Goal: Obtain resource: Obtain resource

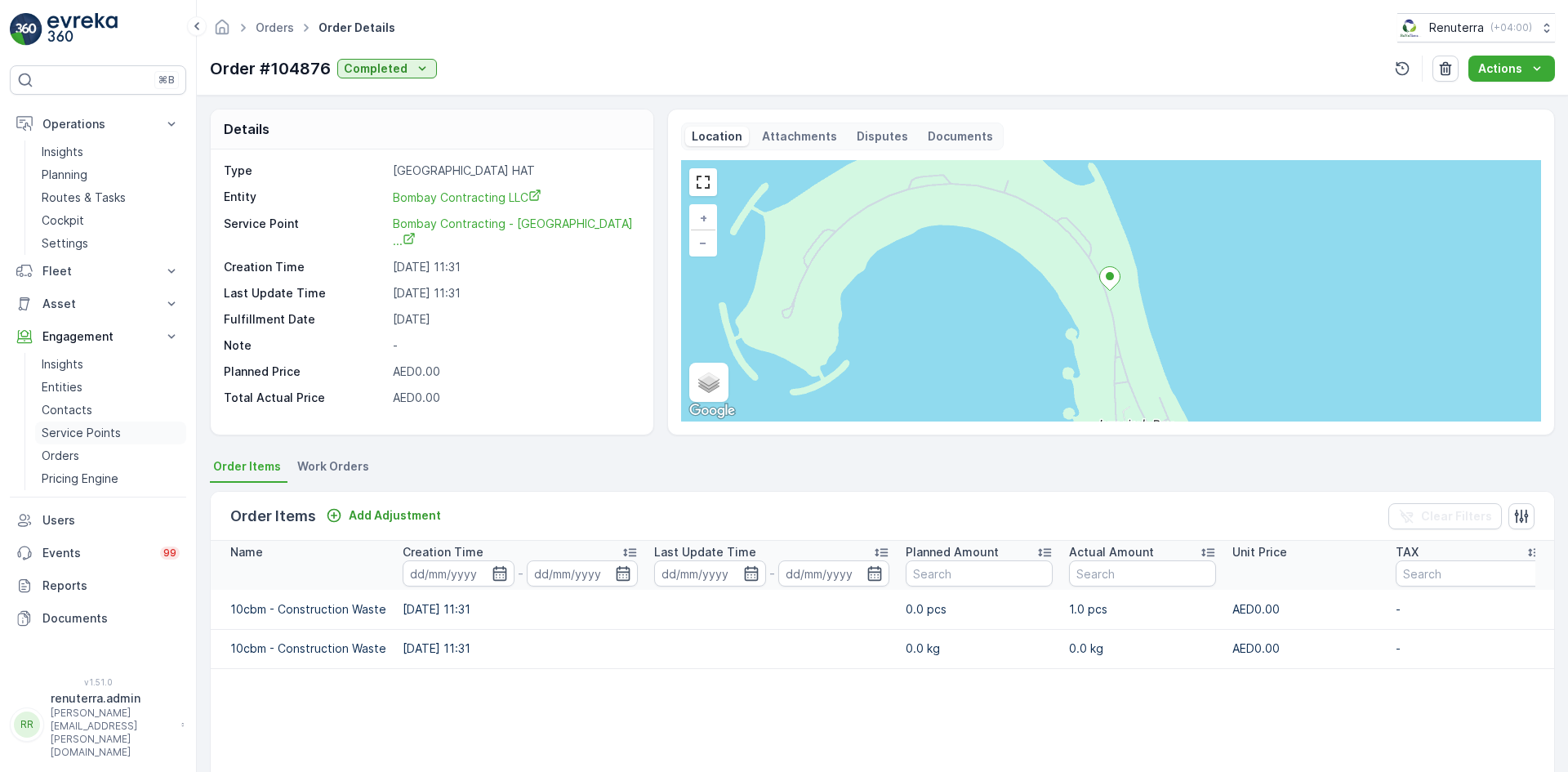
click at [87, 430] on p "Service Points" at bounding box center [81, 433] width 79 height 16
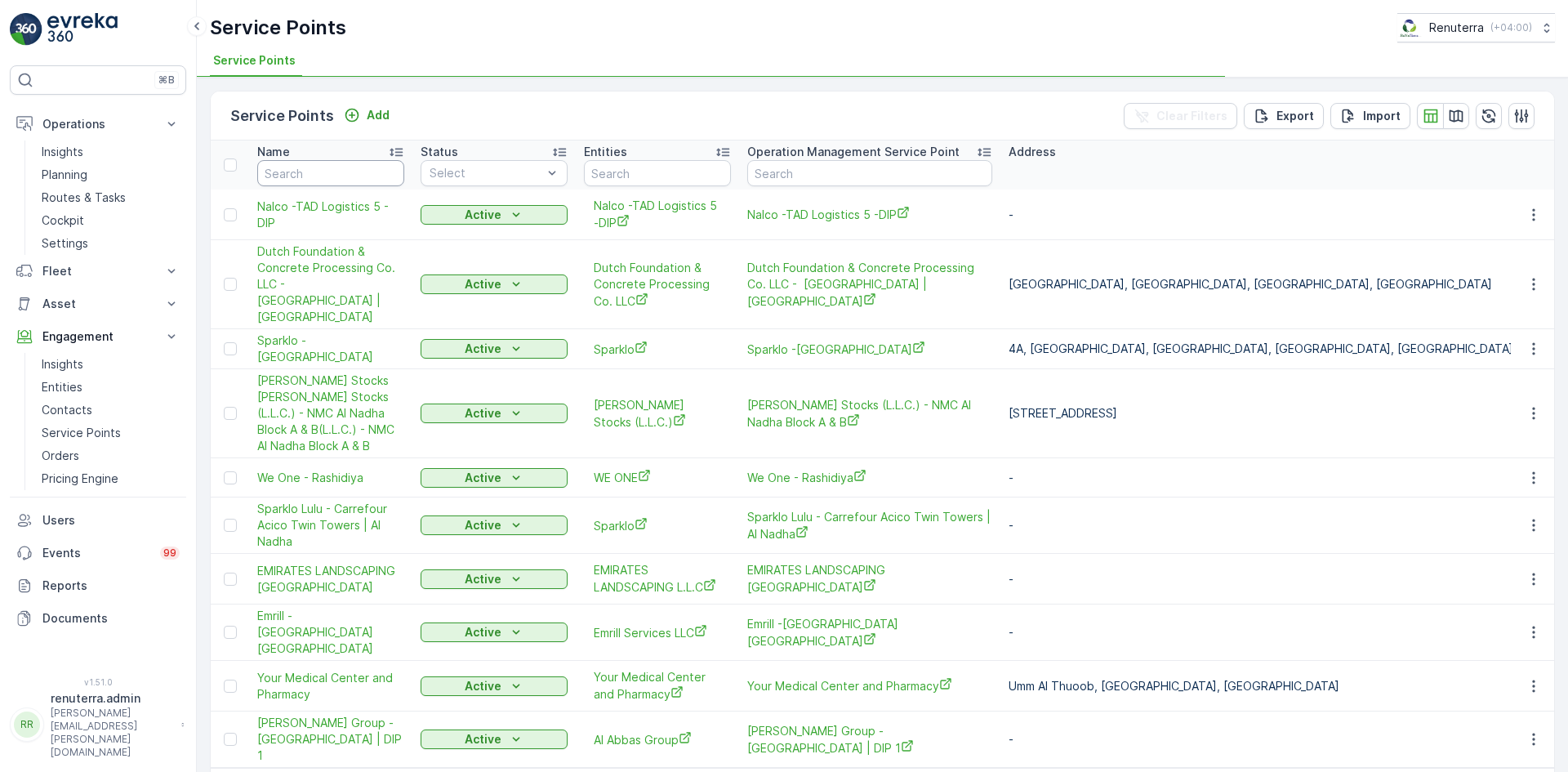
click at [328, 176] on input "text" at bounding box center [331, 173] width 147 height 26
click at [341, 181] on input "text" at bounding box center [331, 173] width 147 height 26
type input "home"
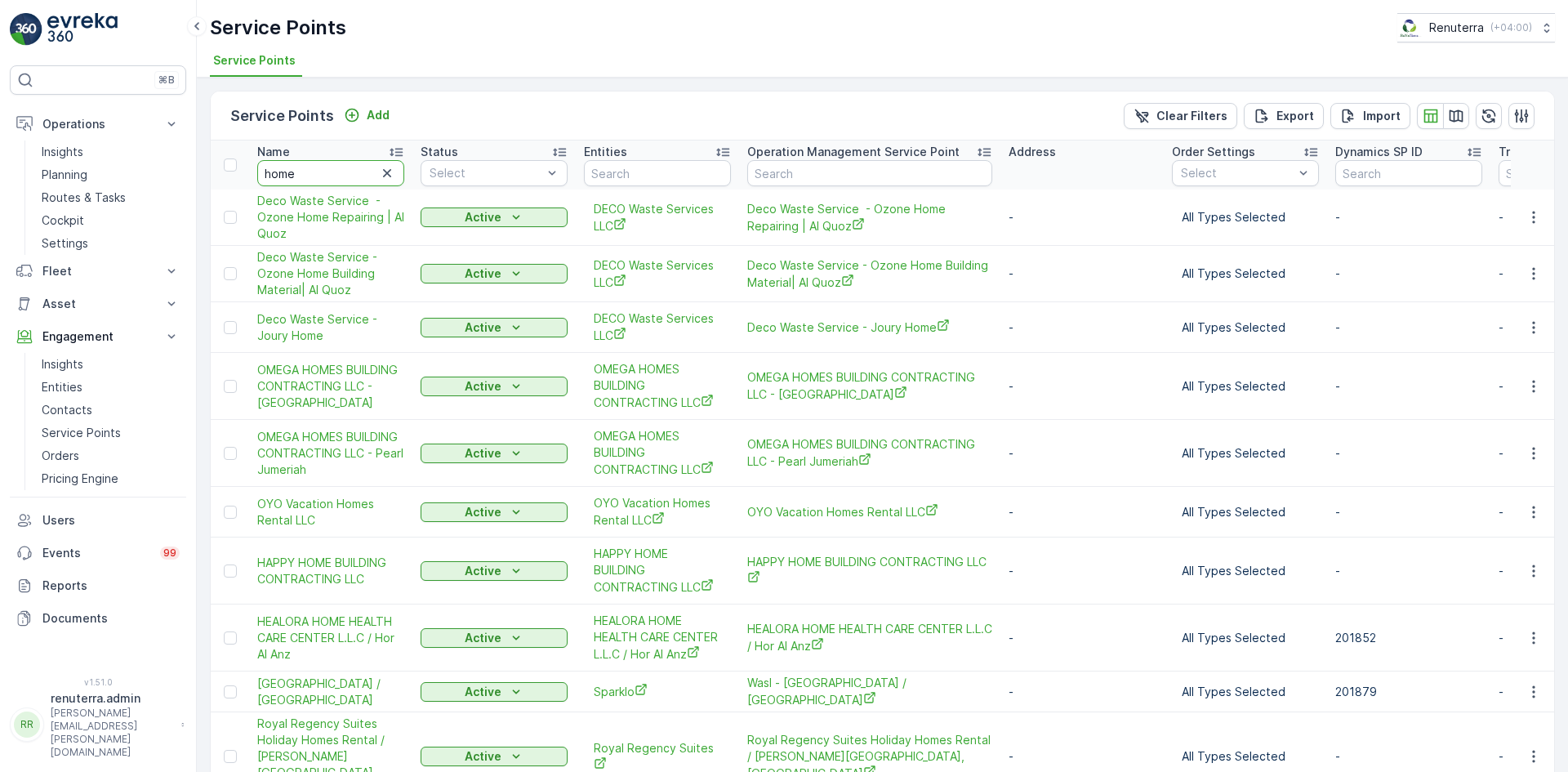
click at [324, 175] on input "home" at bounding box center [331, 173] width 147 height 26
type input "home m"
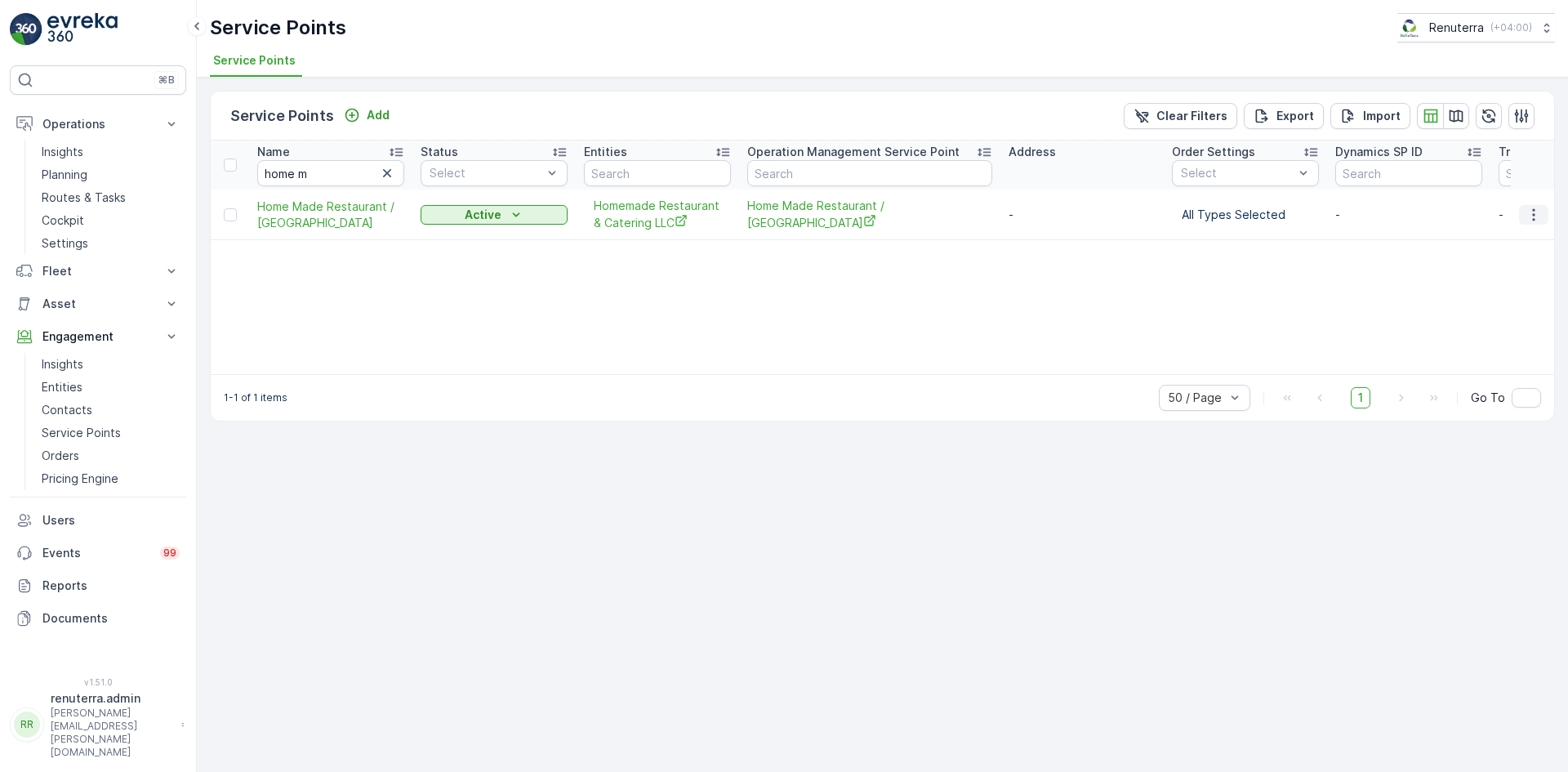
click at [1533, 219] on icon "button" at bounding box center [1533, 214] width 2 height 12
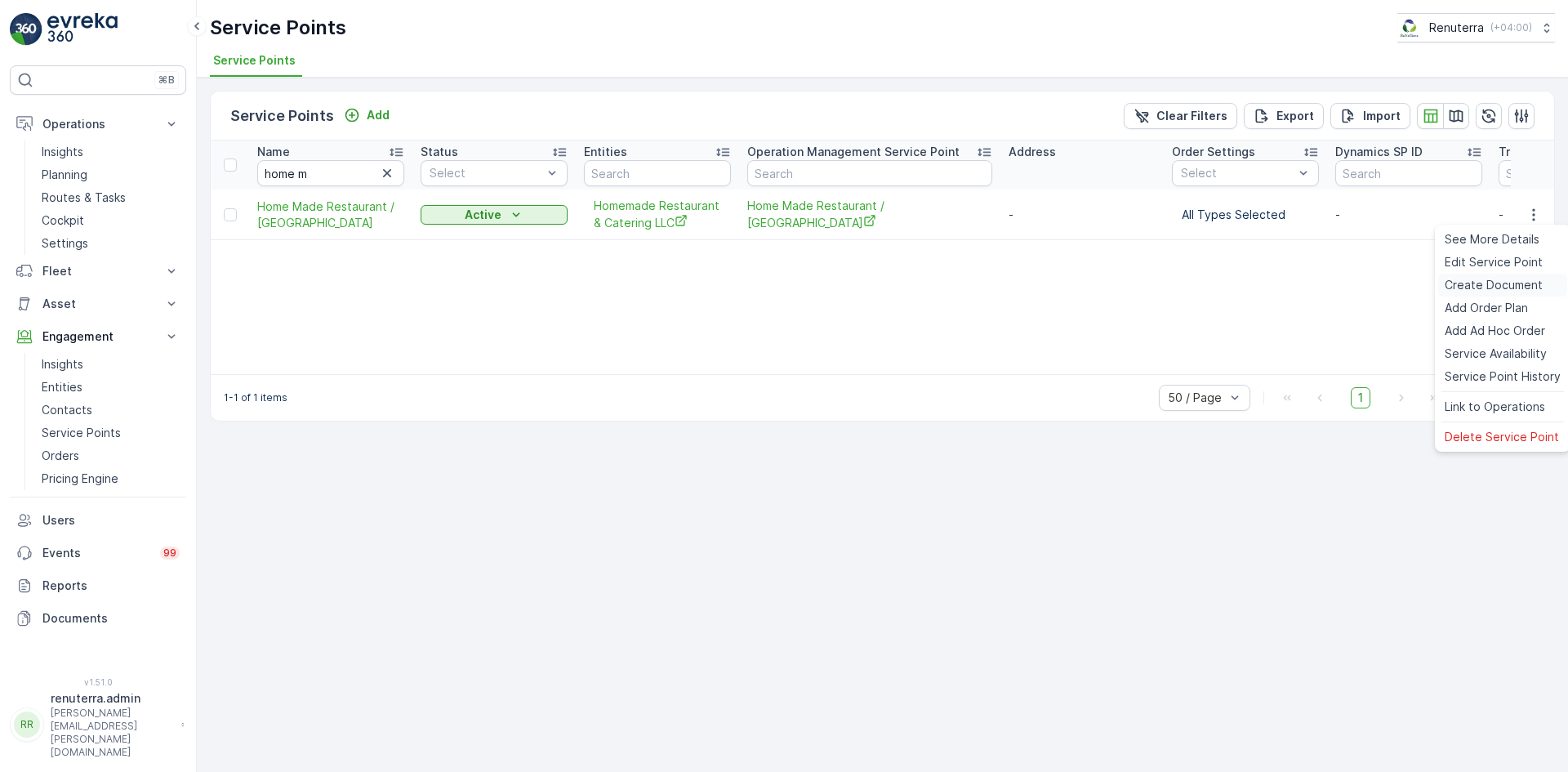
click at [1462, 286] on span "Create Document" at bounding box center [1494, 285] width 98 height 16
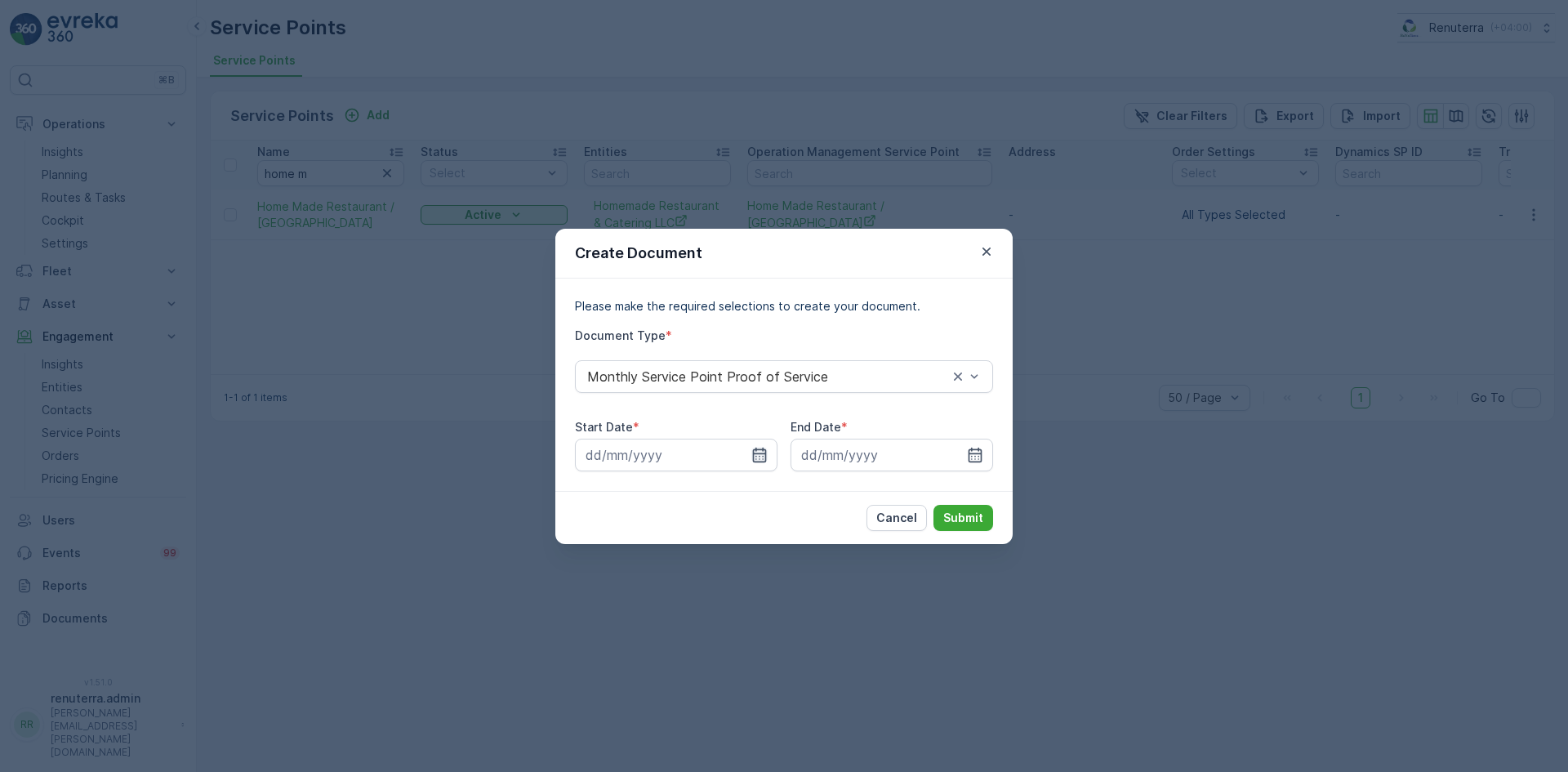
click at [763, 454] on icon "button" at bounding box center [760, 455] width 16 height 16
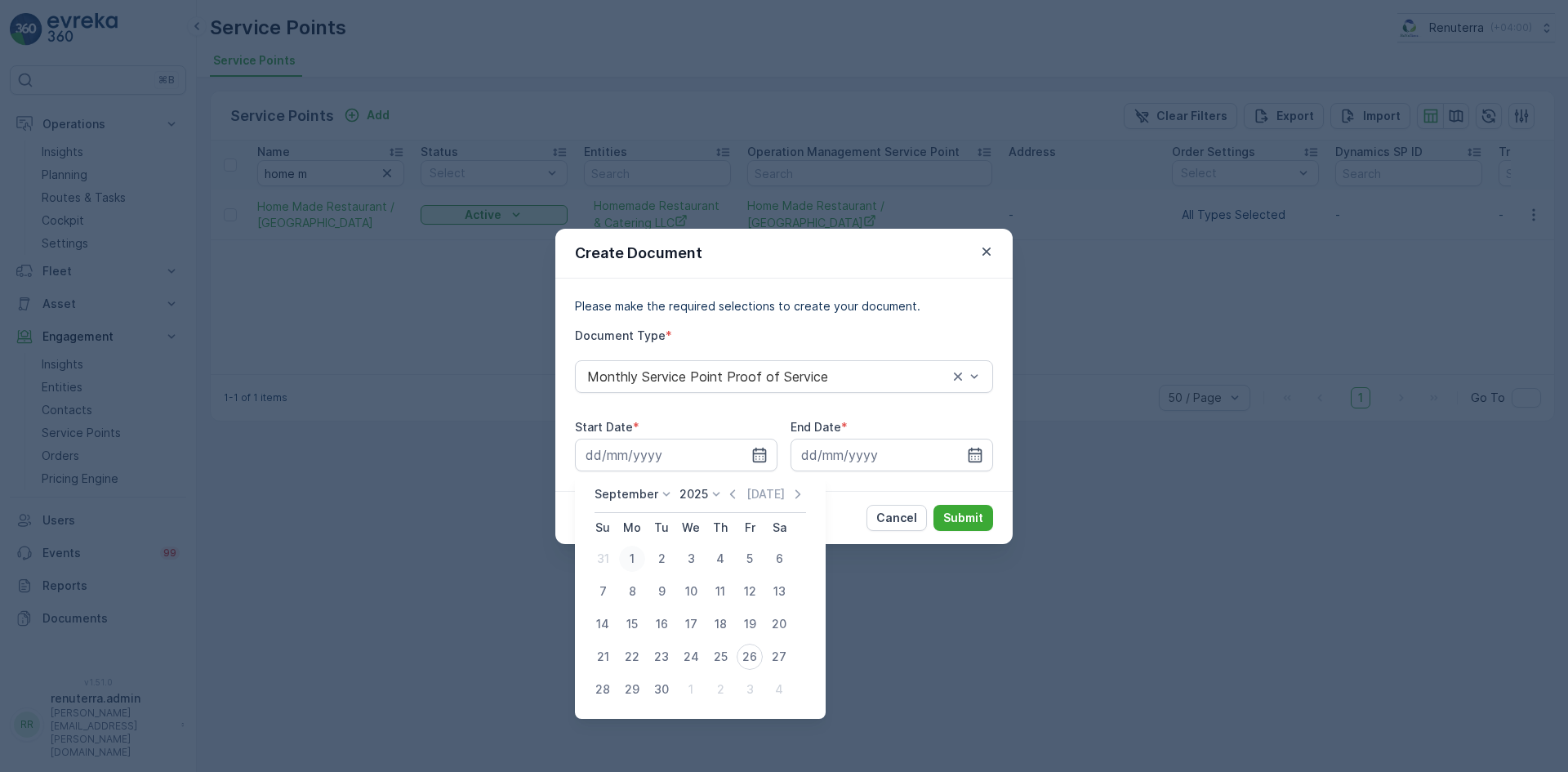
click at [637, 559] on div "1" at bounding box center [632, 559] width 26 height 26
type input "01.09.2025"
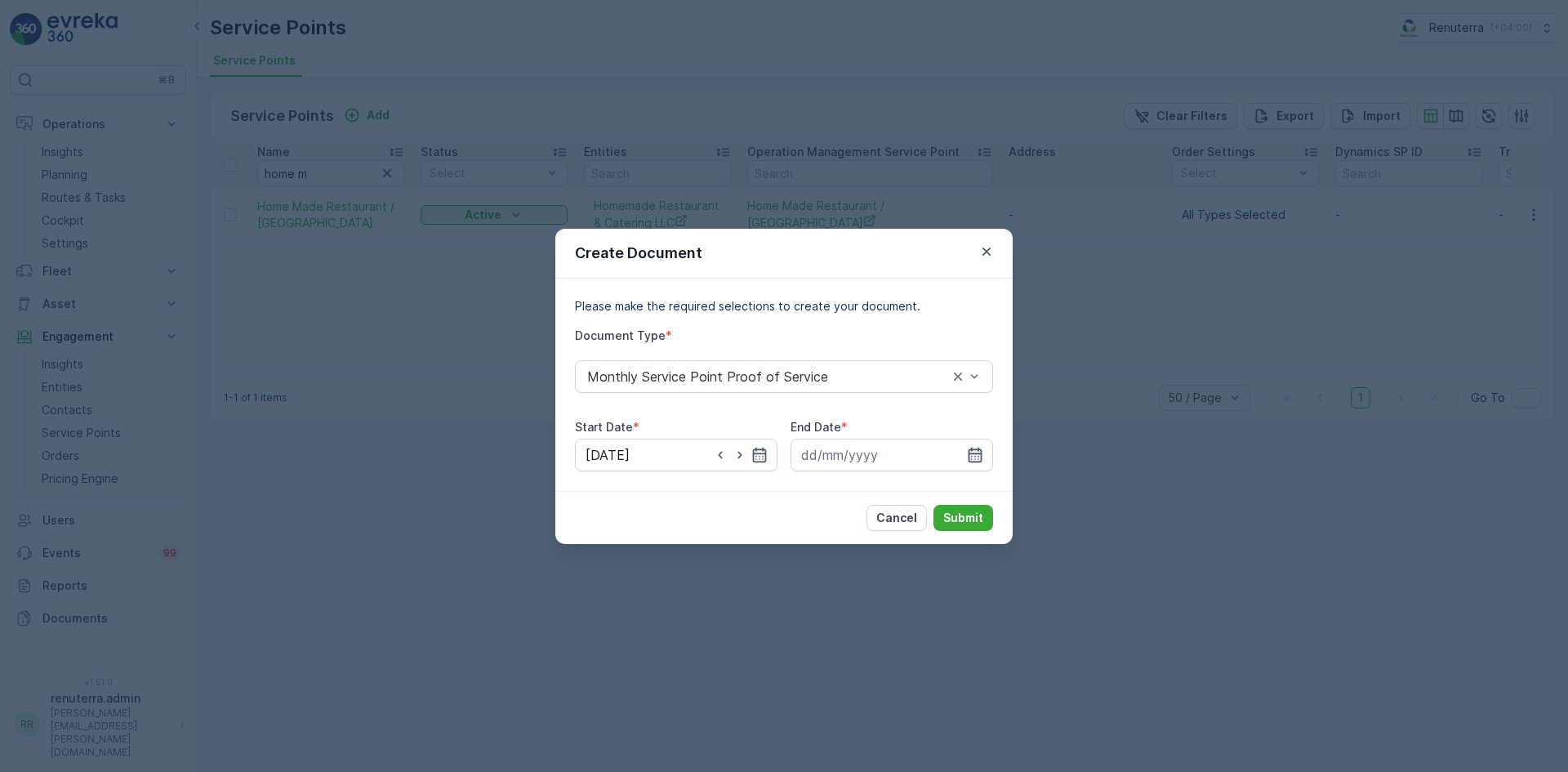
click at [971, 455] on icon "button" at bounding box center [975, 455] width 16 height 16
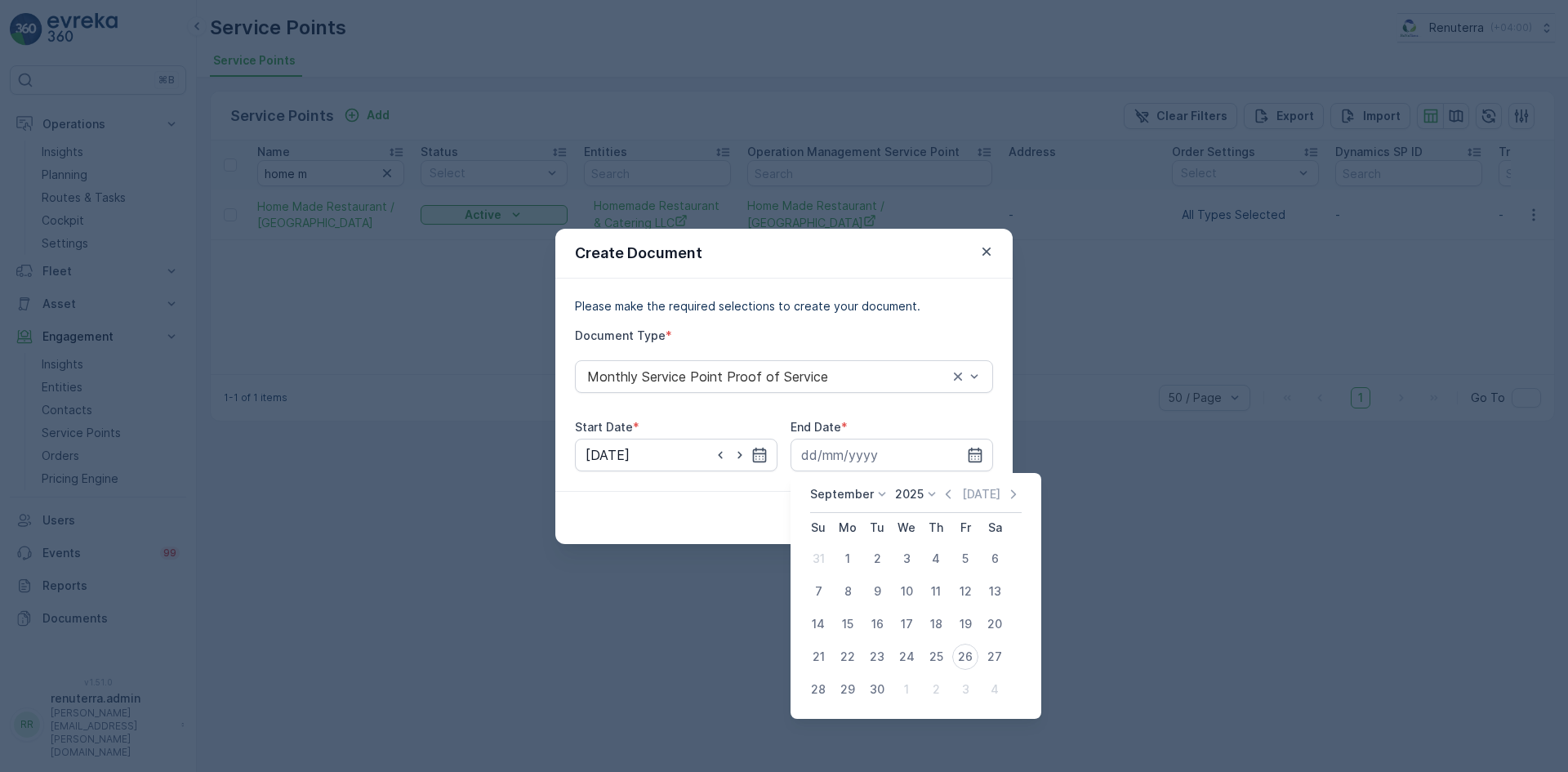
click at [965, 654] on div "26" at bounding box center [966, 657] width 26 height 26
type input "26.09.2025"
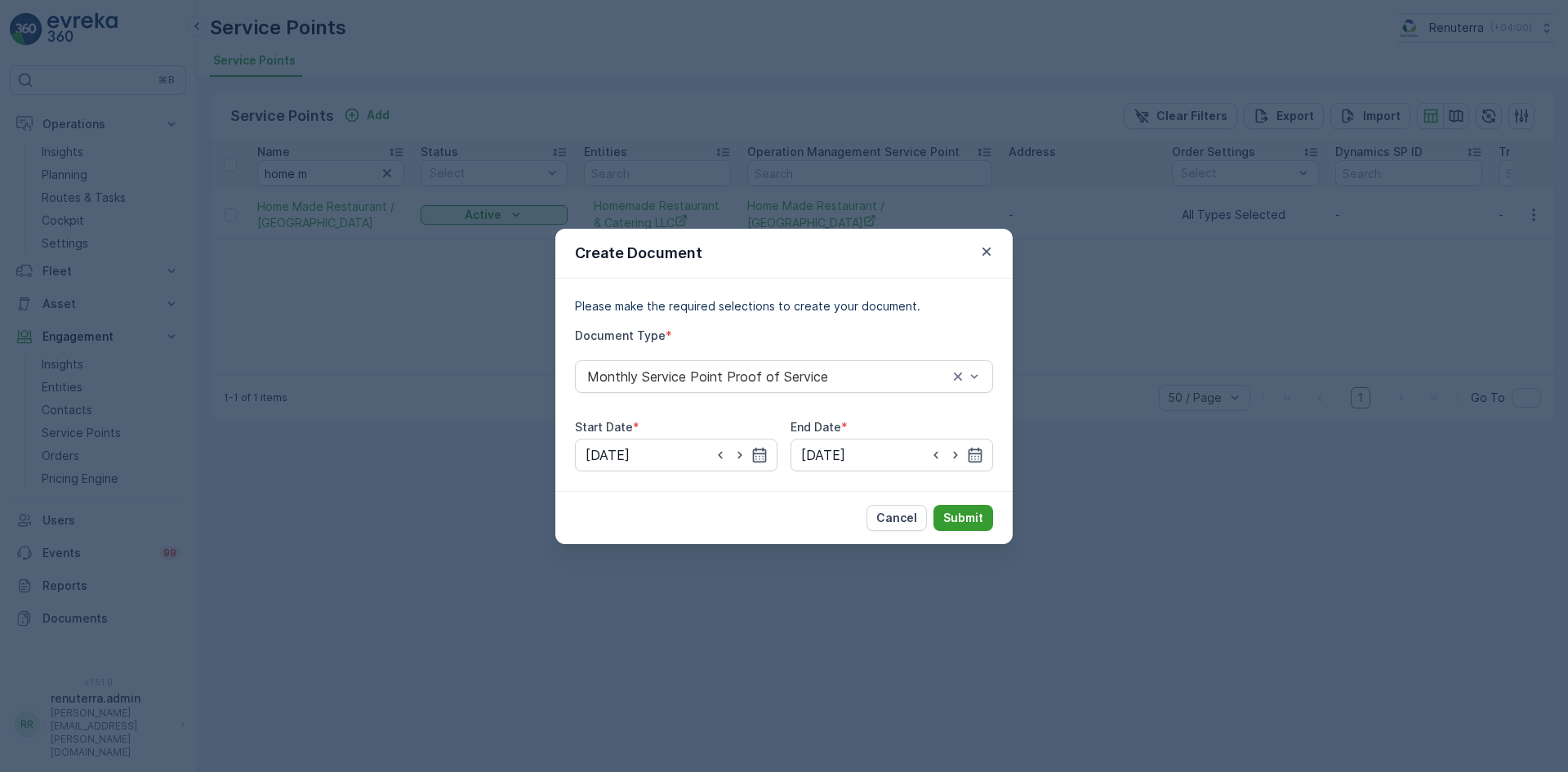
click at [972, 505] on button "Submit" at bounding box center [963, 518] width 60 height 26
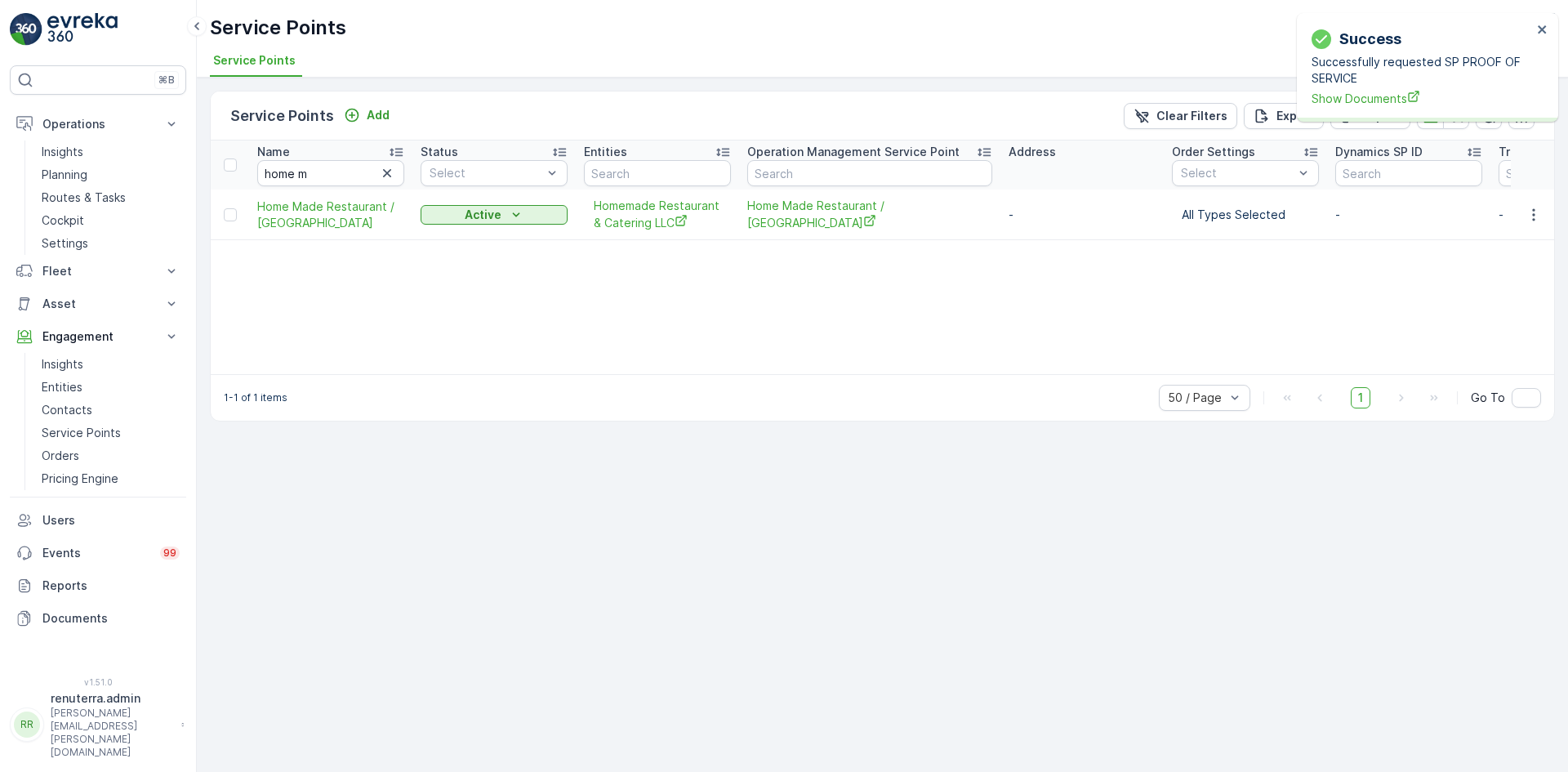
click at [1334, 108] on div "Success Successfully requested SP PROOF OF SERVICE Show Documents" at bounding box center [1422, 67] width 230 height 89
click at [1340, 97] on span "Show Documents" at bounding box center [1422, 98] width 221 height 17
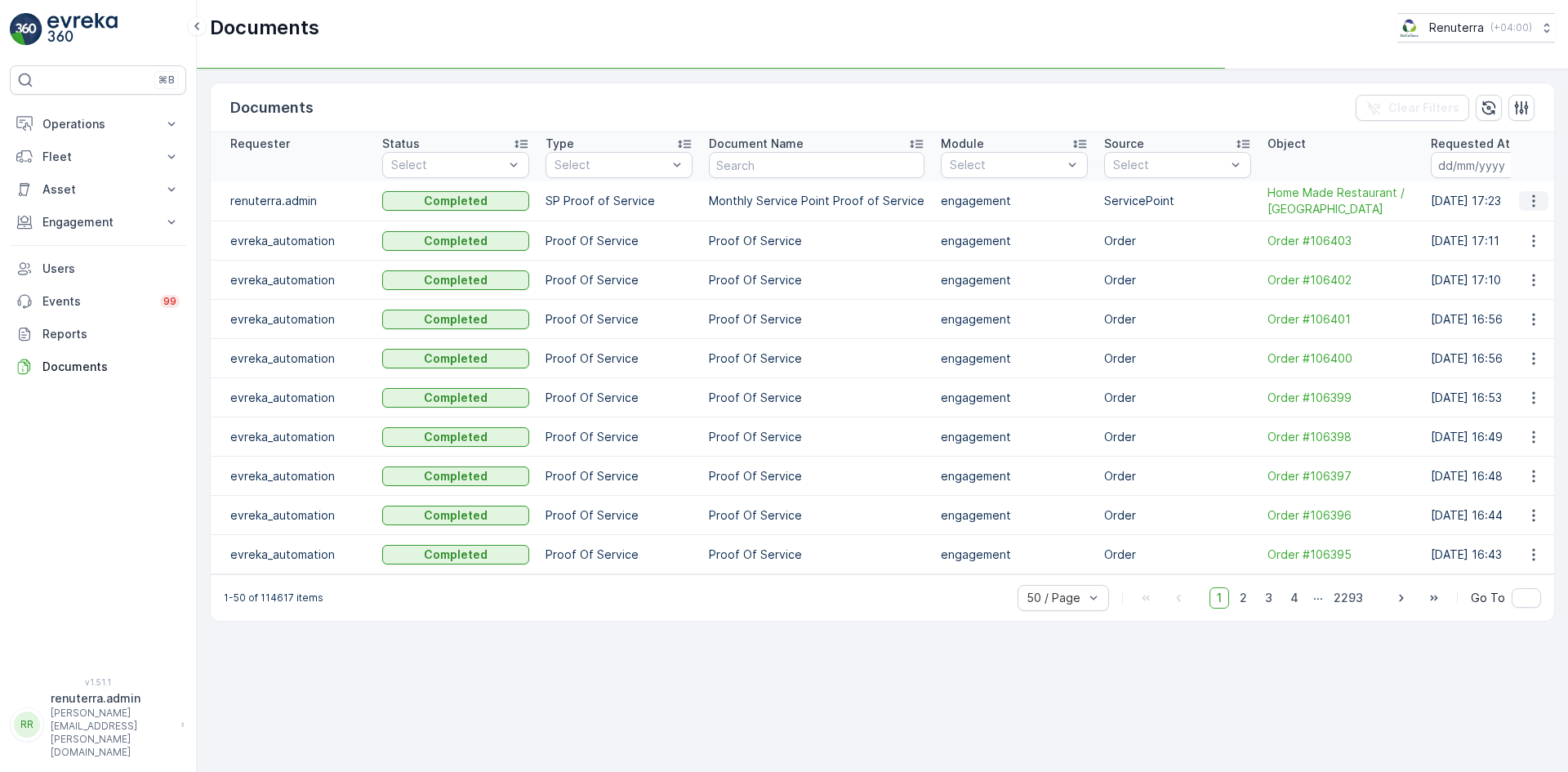
click at [1540, 202] on icon "button" at bounding box center [1534, 201] width 16 height 16
click at [1528, 218] on span "See Details" at bounding box center [1529, 225] width 63 height 16
